Goal: Task Accomplishment & Management: Manage account settings

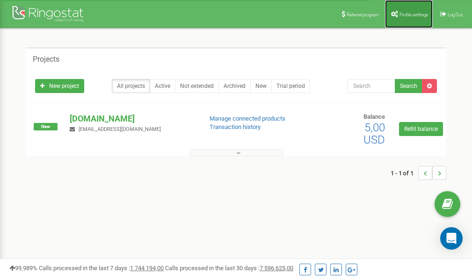
click at [405, 14] on span "Profile settings" at bounding box center [413, 14] width 29 height 5
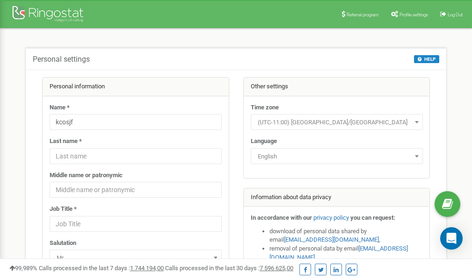
scroll to position [47, 0]
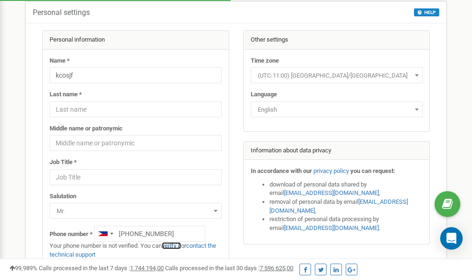
click at [173, 245] on link "verify it" at bounding box center [171, 245] width 19 height 7
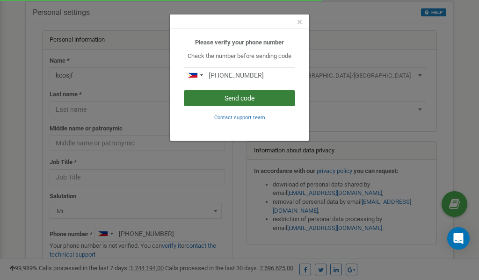
click at [252, 99] on button "Send code" at bounding box center [239, 98] width 111 height 16
